Goal: Task Accomplishment & Management: Complete application form

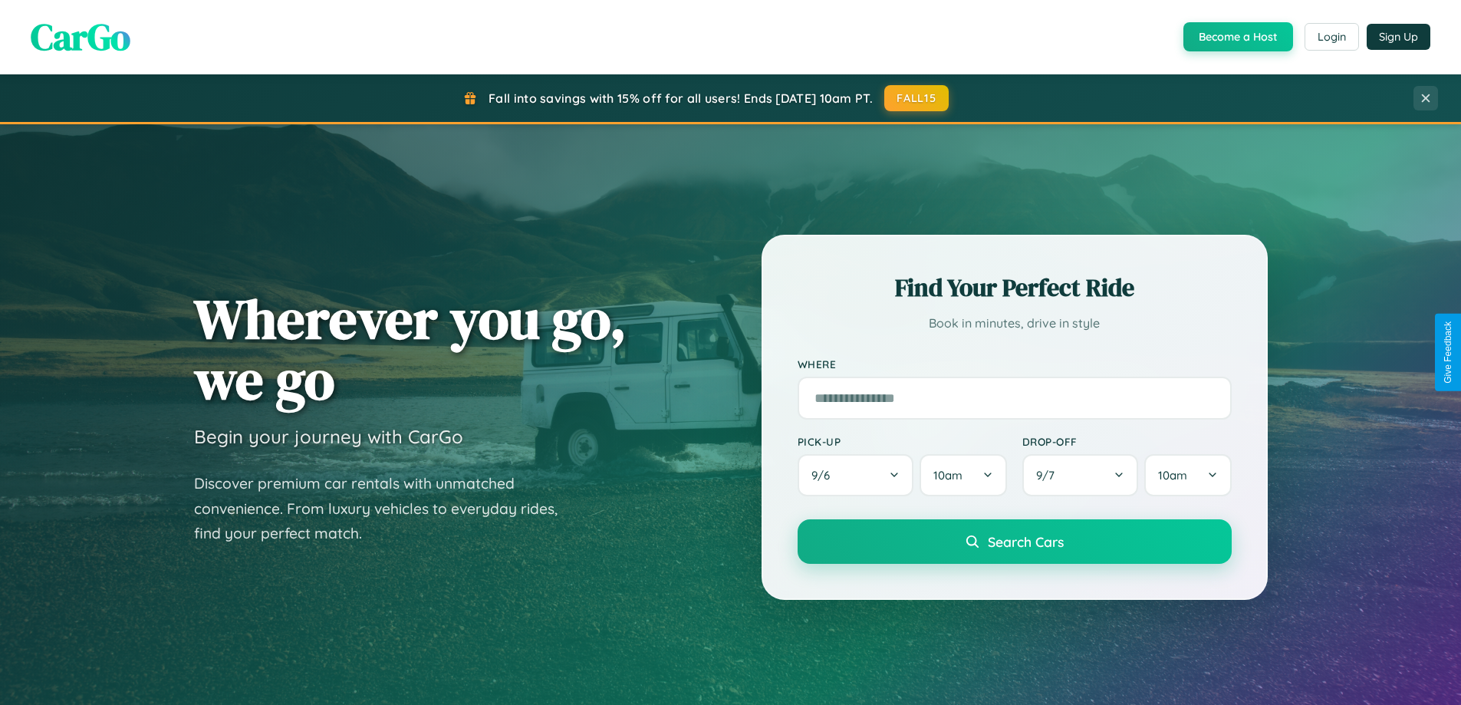
scroll to position [661, 0]
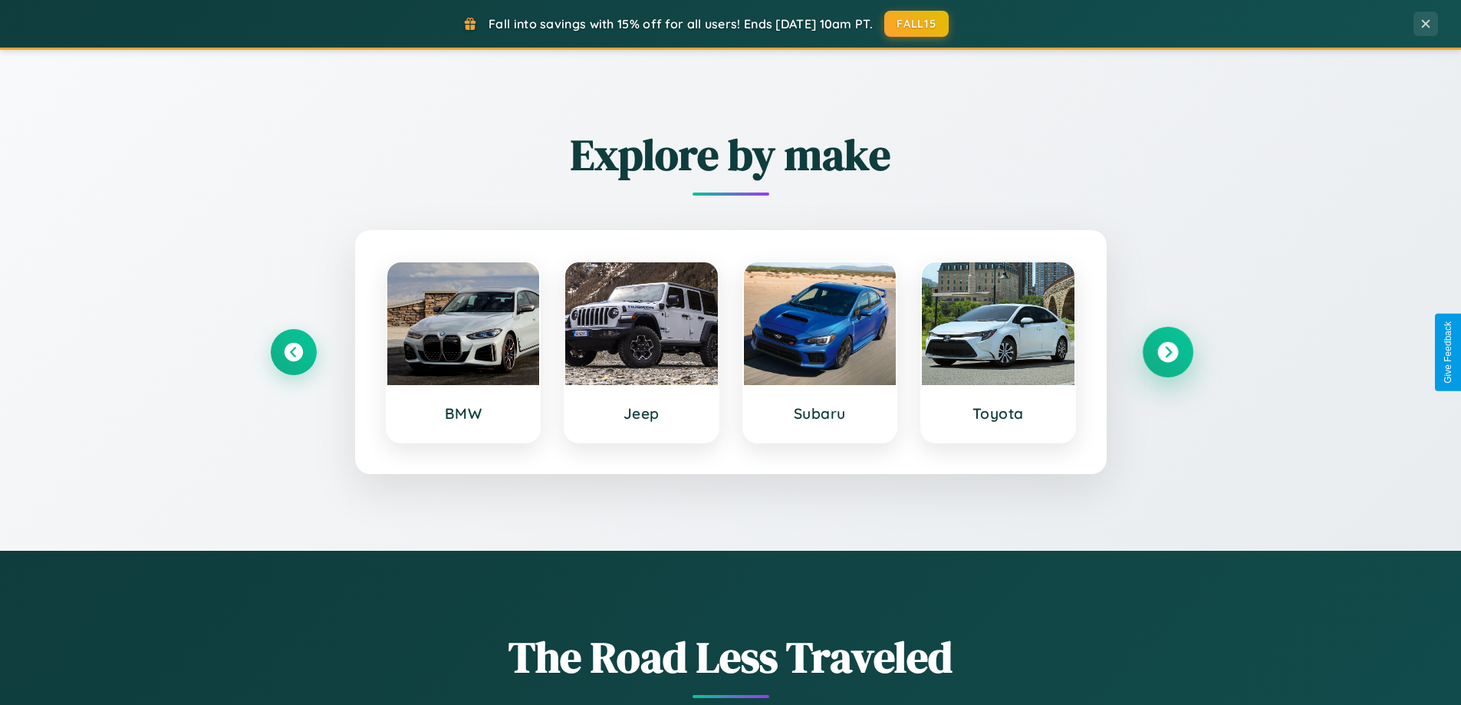
click at [1167, 352] on icon at bounding box center [1167, 352] width 21 height 21
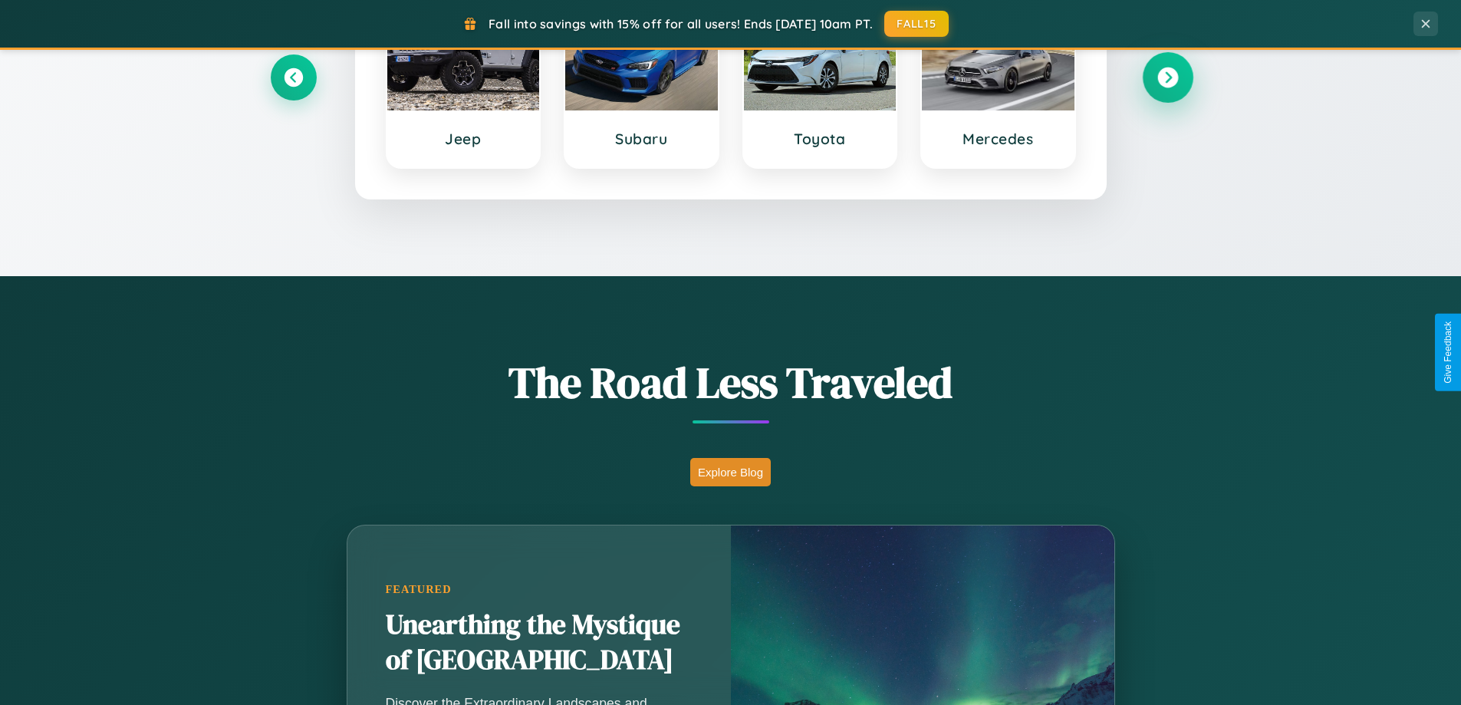
scroll to position [1055, 0]
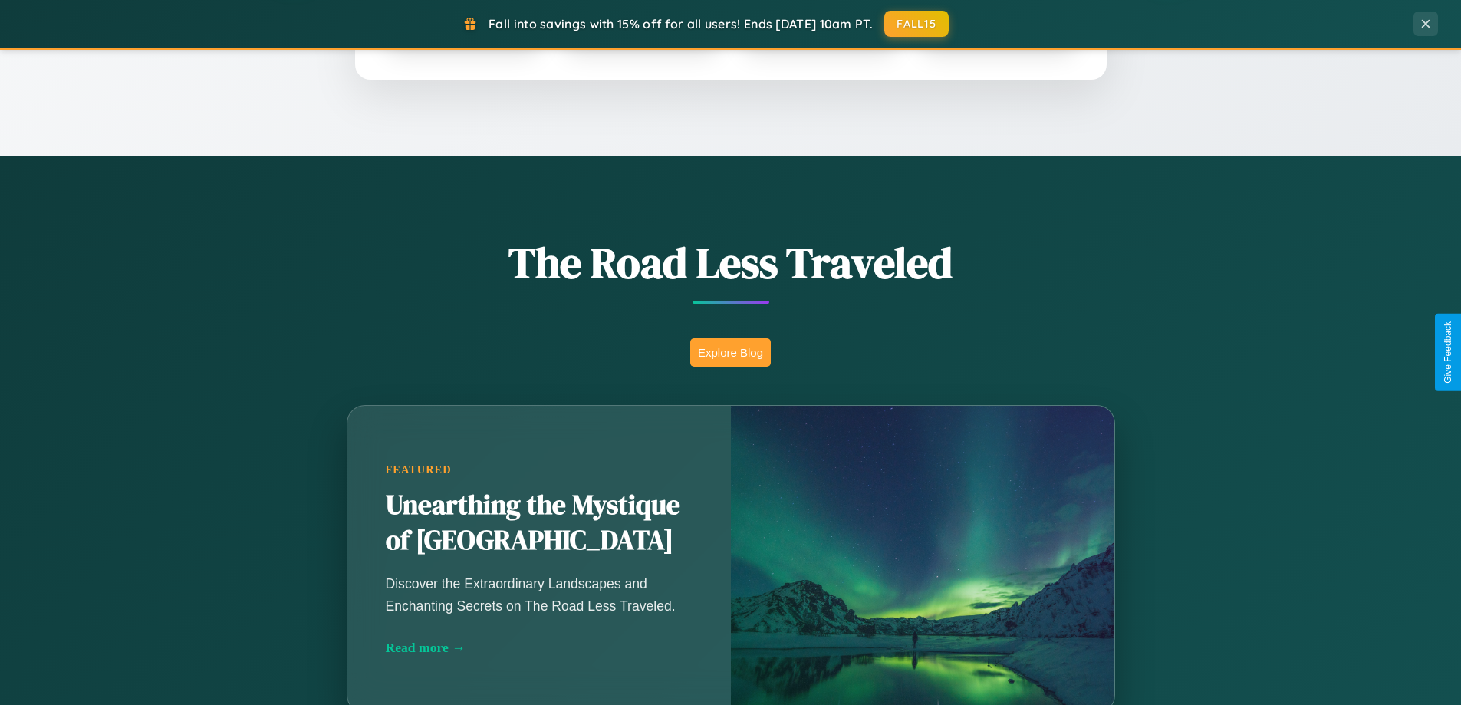
click at [730, 352] on button "Explore Blog" at bounding box center [730, 352] width 81 height 28
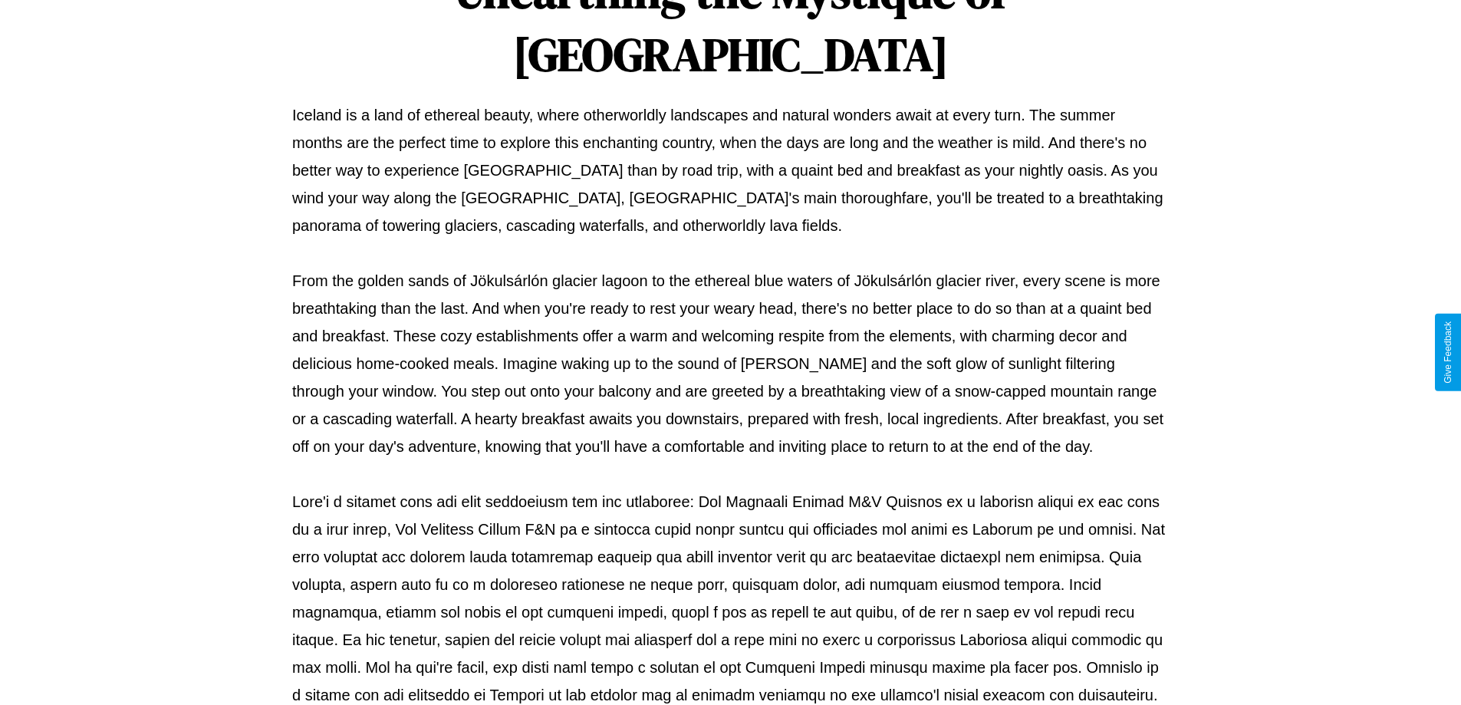
scroll to position [496, 0]
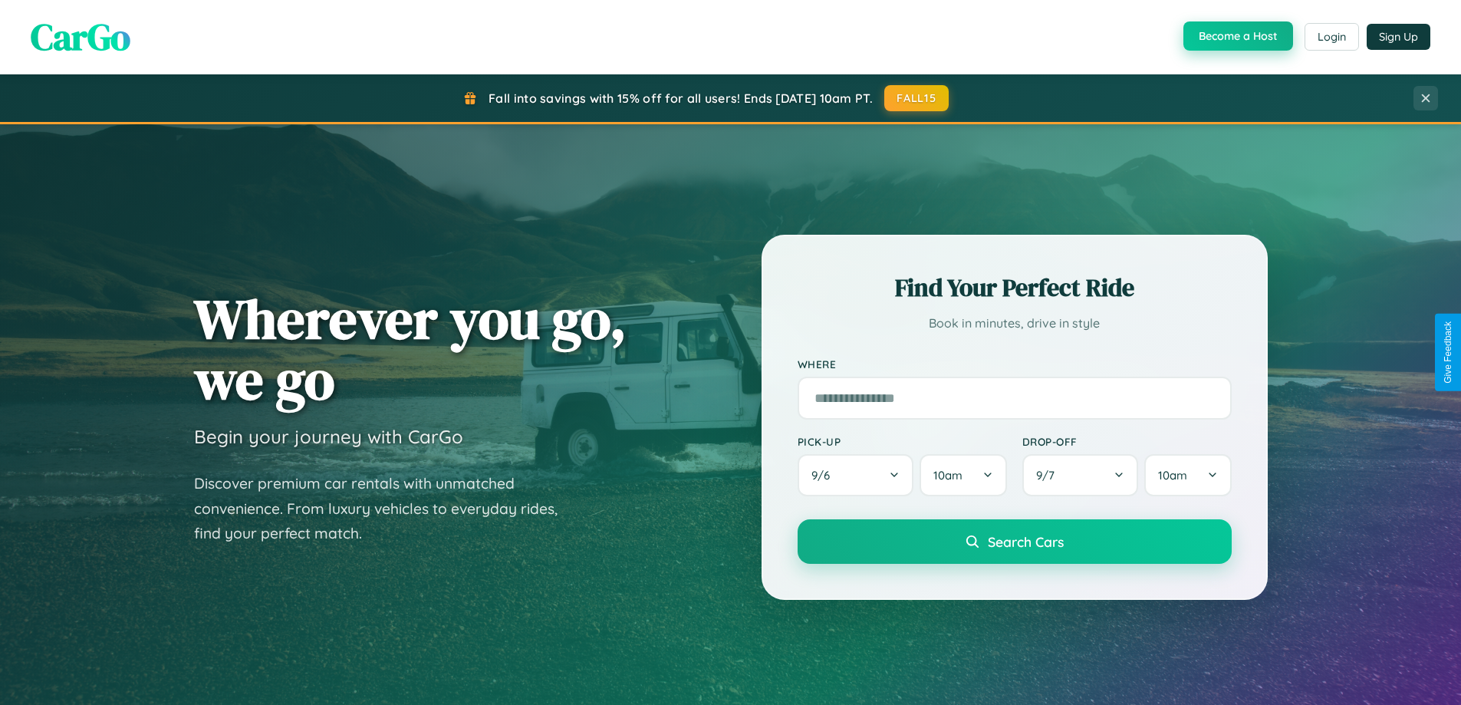
click at [1236, 37] on button "Become a Host" at bounding box center [1238, 35] width 110 height 29
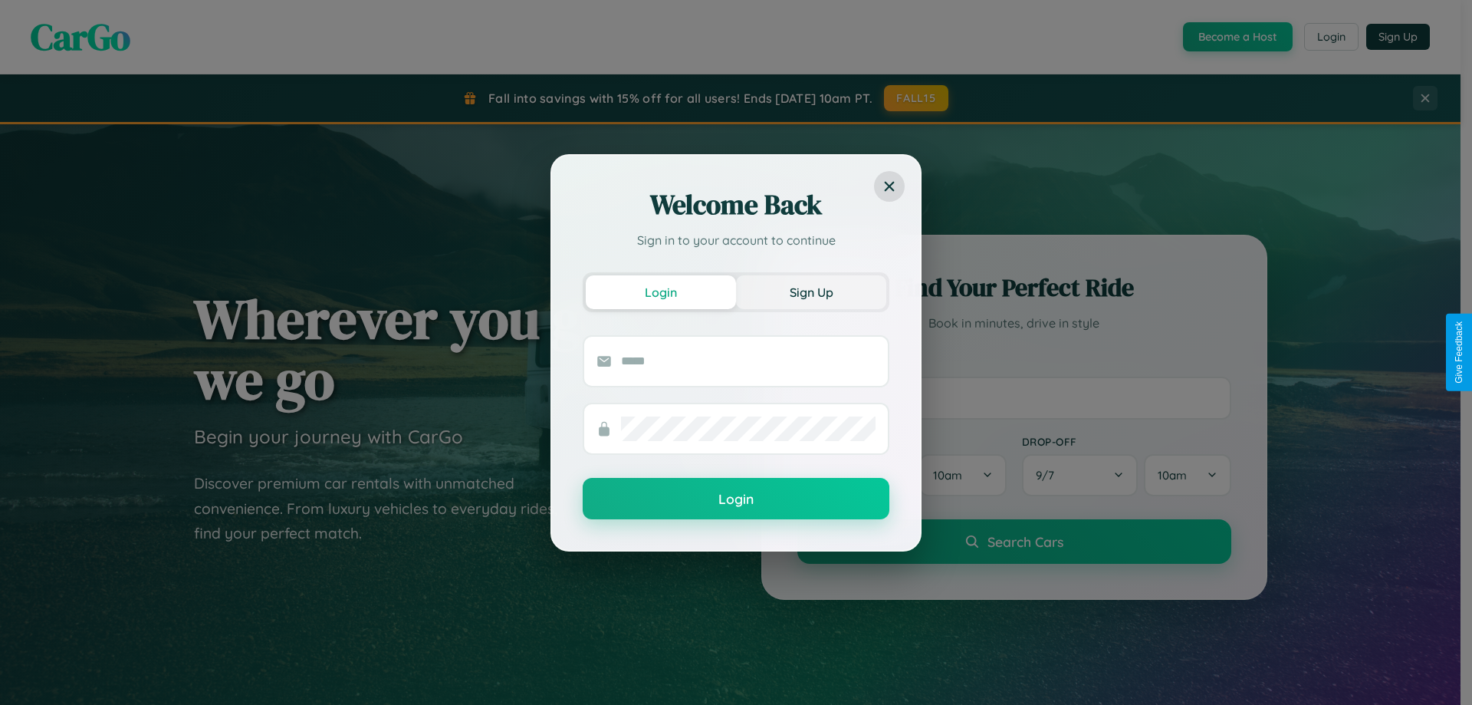
click at [811, 291] on button "Sign Up" at bounding box center [811, 292] width 150 height 34
